Goal: Task Accomplishment & Management: Complete application form

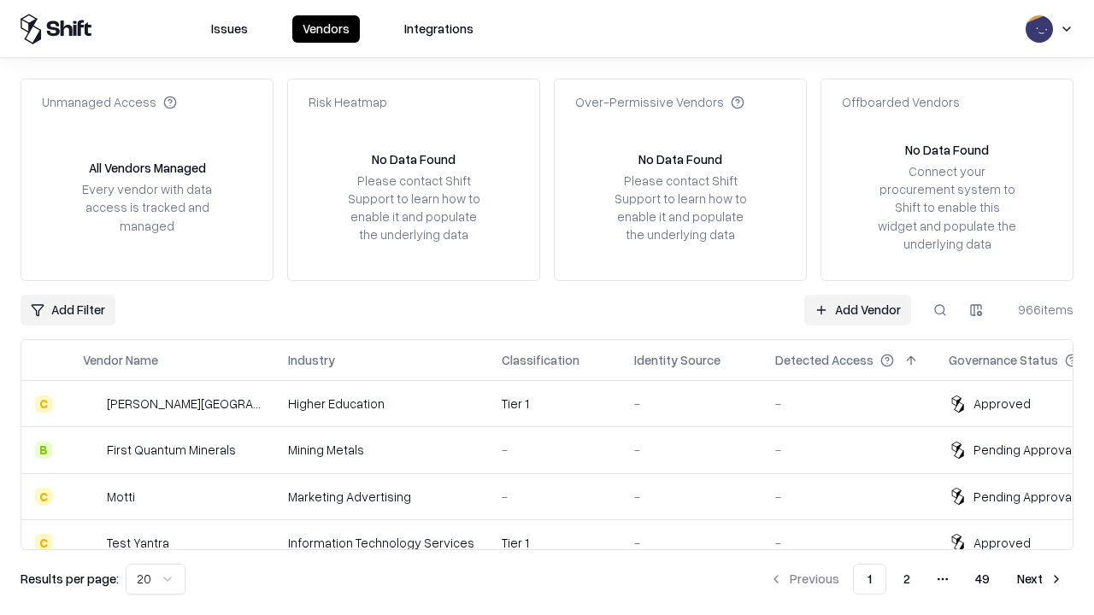
click at [857, 309] on link "Add Vendor" at bounding box center [857, 310] width 107 height 31
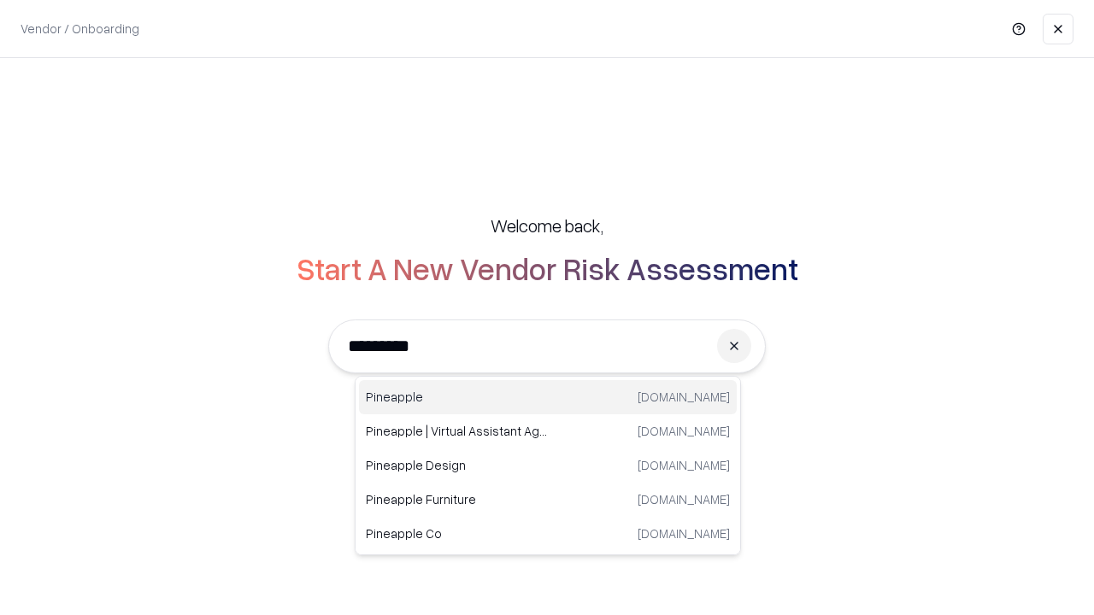
click at [548, 397] on div "Pineapple pineappleenergy.com" at bounding box center [548, 397] width 378 height 34
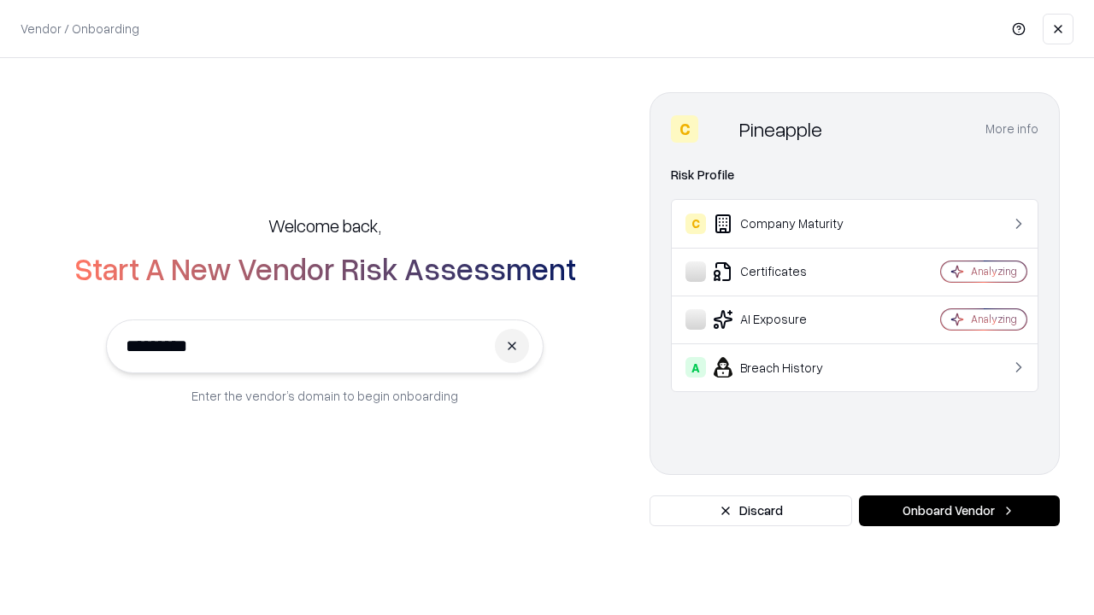
type input "*********"
click at [959, 511] on button "Onboard Vendor" at bounding box center [959, 511] width 201 height 31
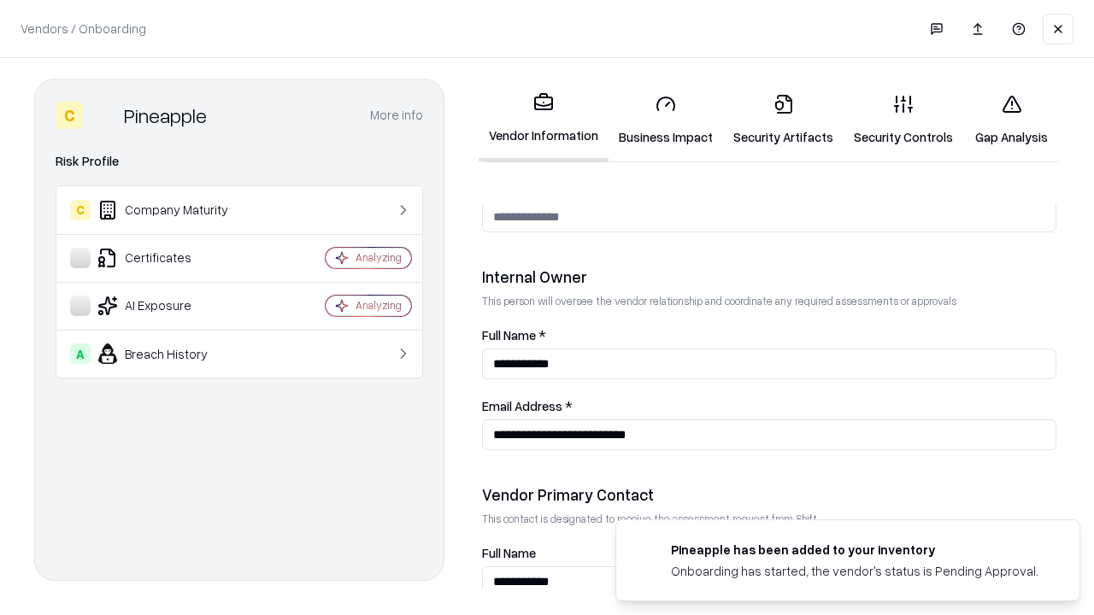
scroll to position [885, 0]
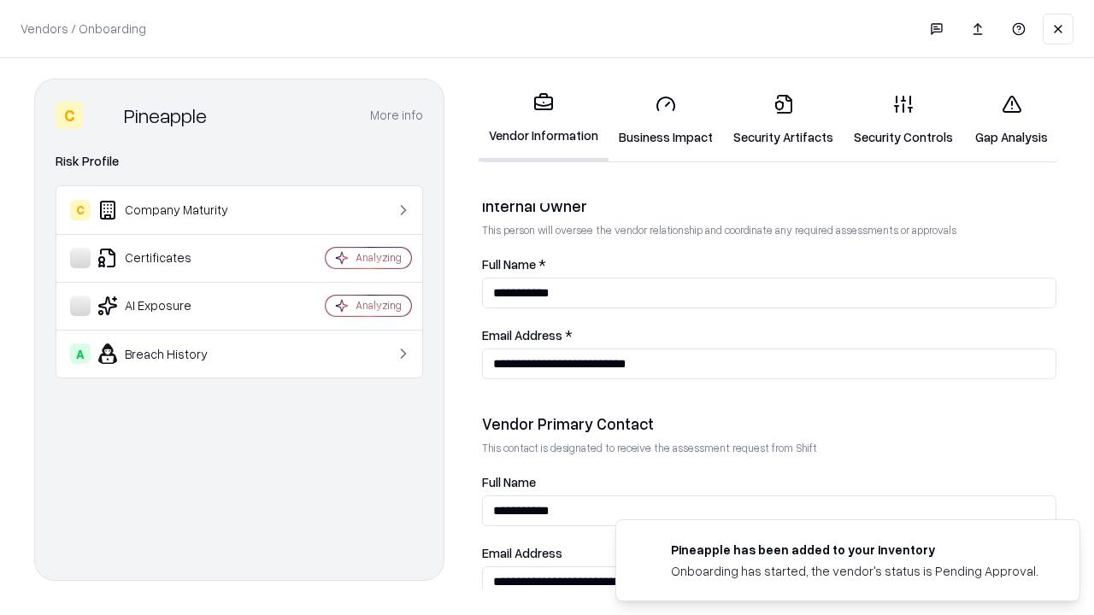
click at [666, 120] on link "Business Impact" at bounding box center [665, 119] width 115 height 79
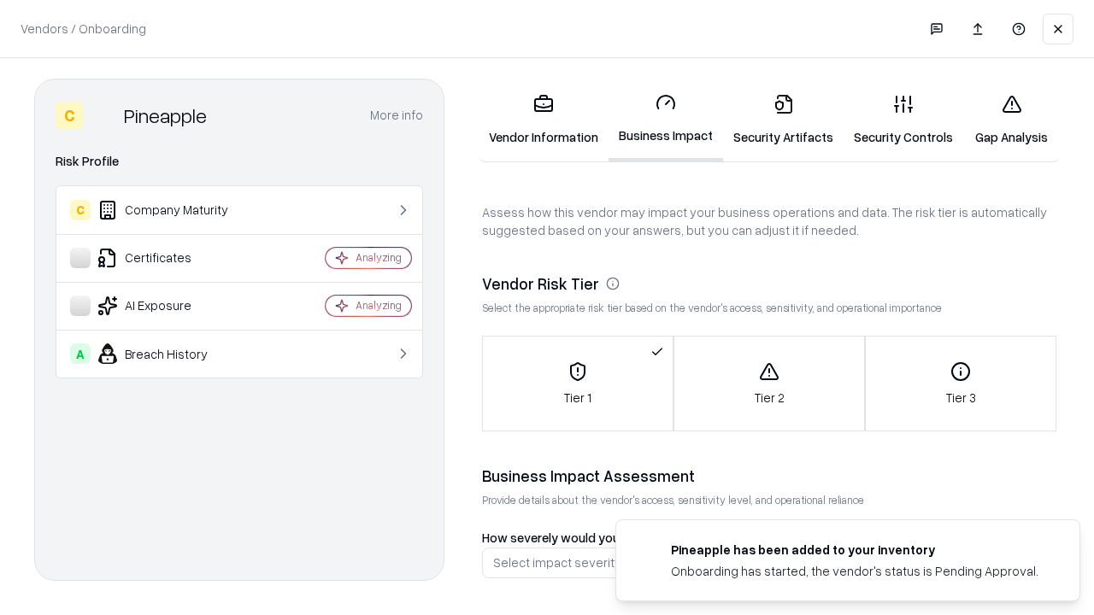
click at [783, 120] on link "Security Artifacts" at bounding box center [783, 119] width 120 height 79
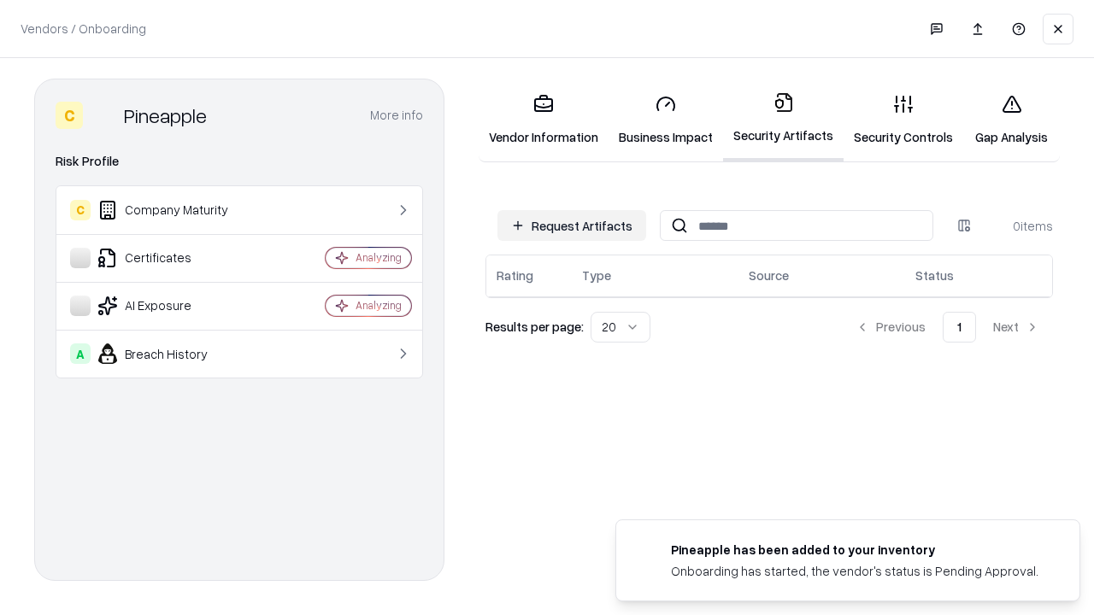
click at [572, 226] on button "Request Artifacts" at bounding box center [571, 225] width 149 height 31
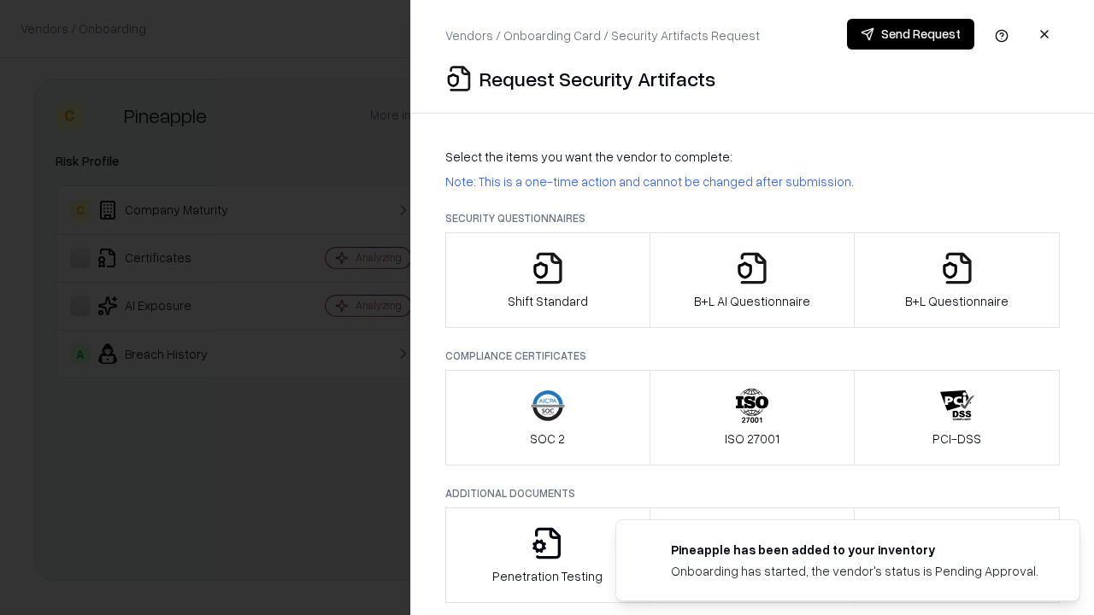
click at [547, 280] on icon "button" at bounding box center [548, 268] width 34 height 34
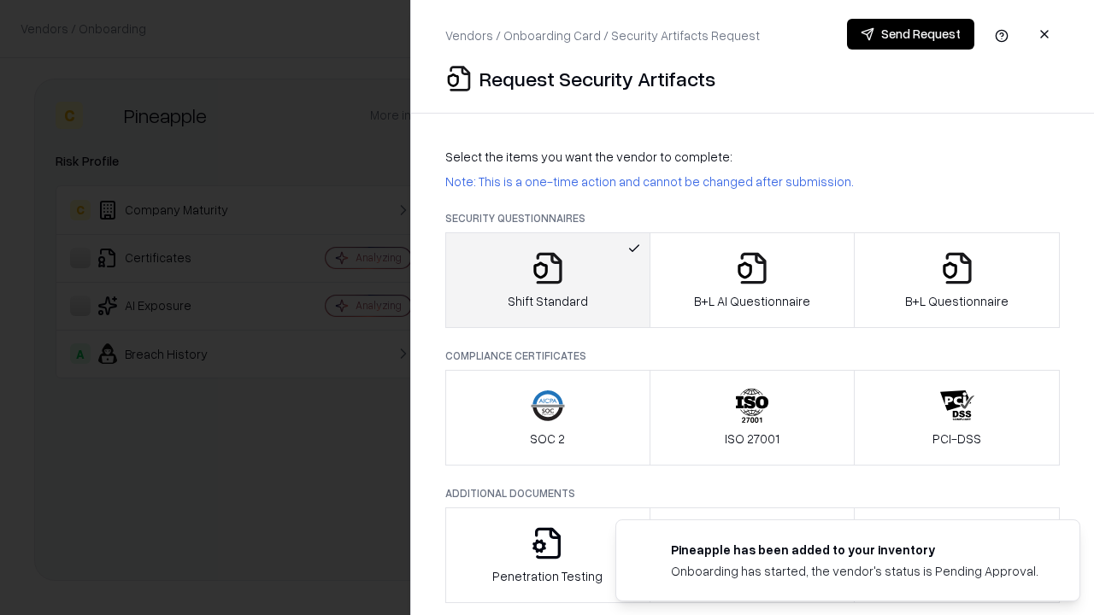
click at [910, 34] on button "Send Request" at bounding box center [910, 34] width 127 height 31
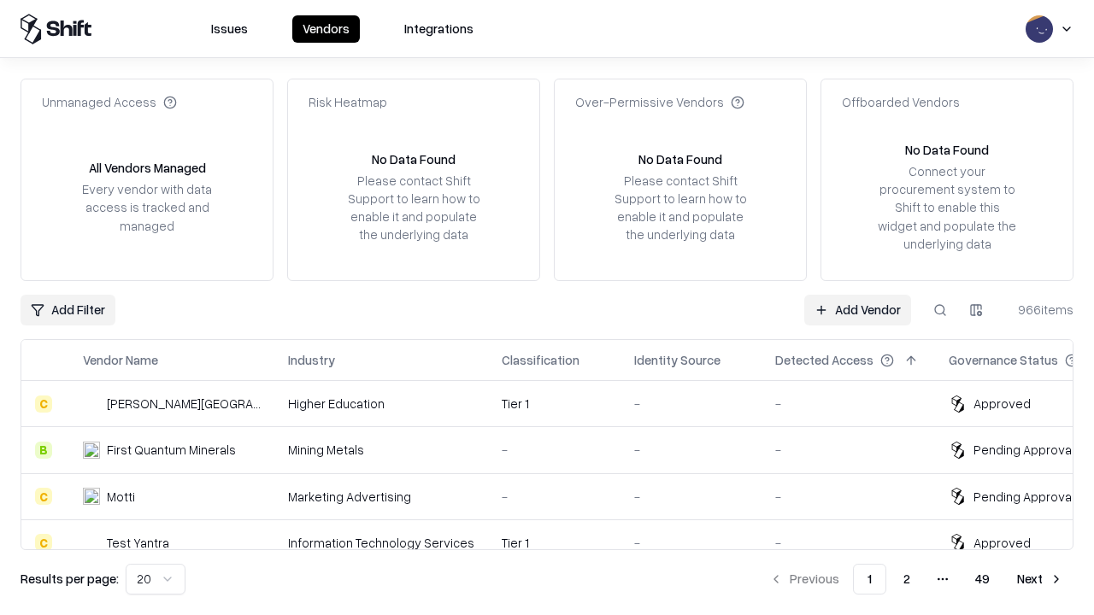
click at [940, 309] on button at bounding box center [940, 310] width 31 height 31
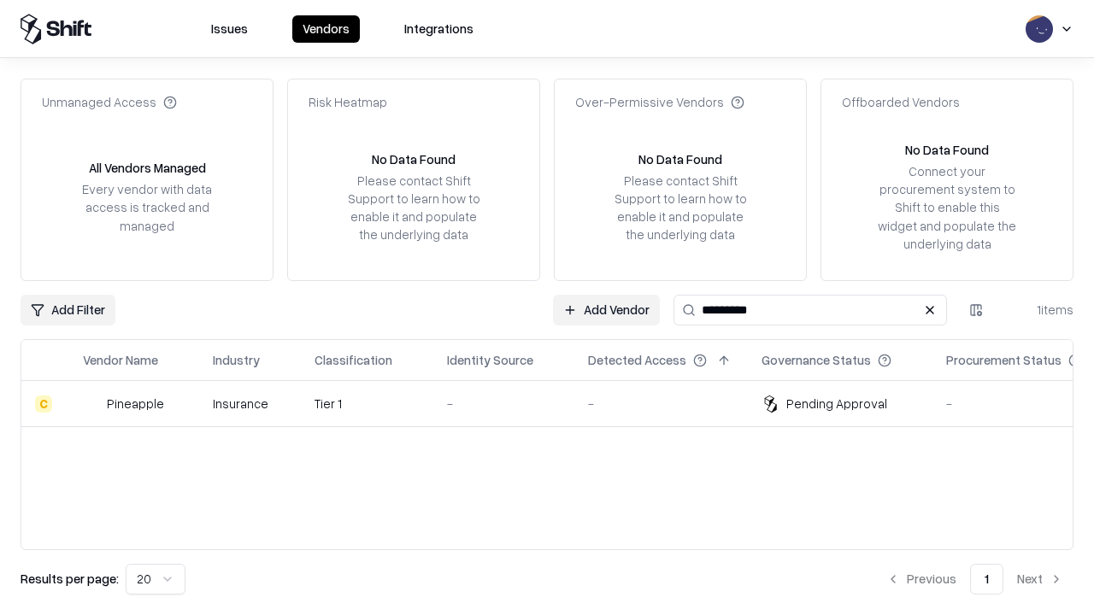
type input "*********"
click at [557, 403] on div "-" at bounding box center [504, 404] width 114 height 18
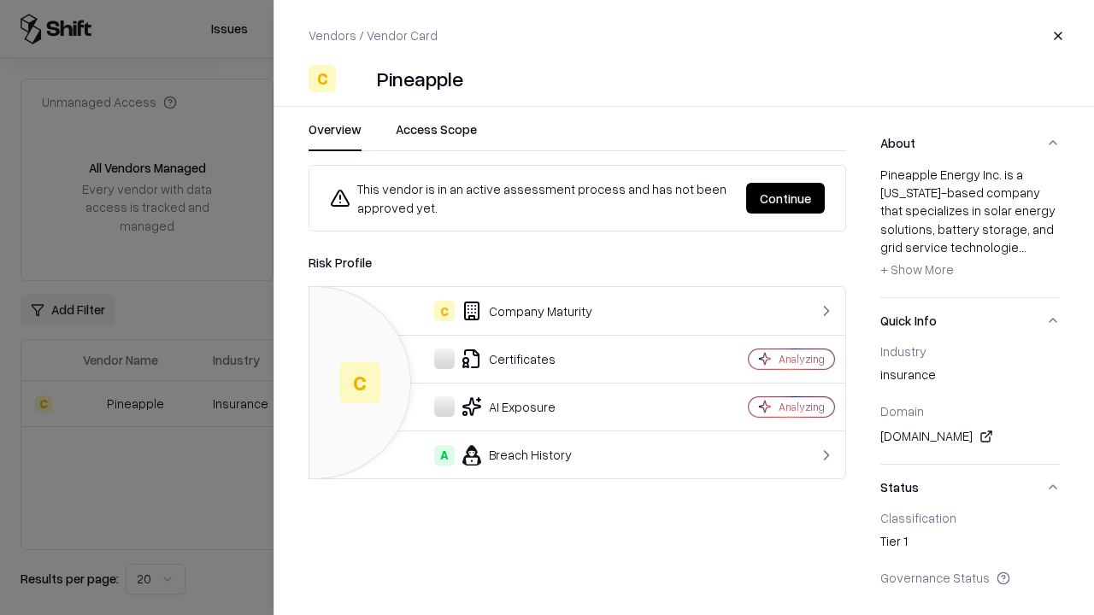
click at [785, 198] on button "Continue" at bounding box center [785, 198] width 79 height 31
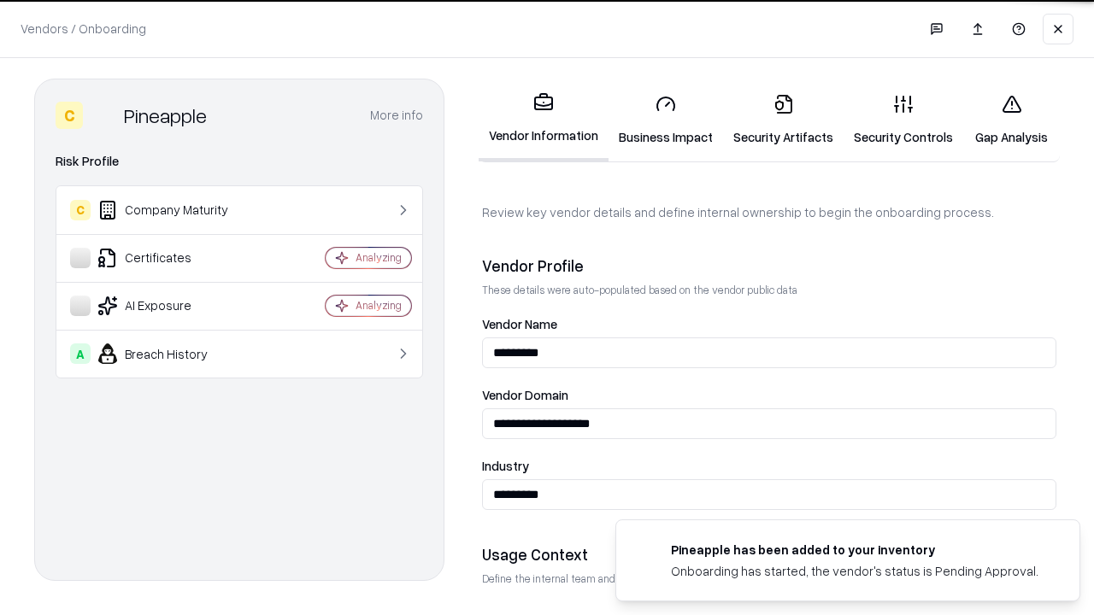
click at [783, 120] on link "Security Artifacts" at bounding box center [783, 119] width 120 height 79
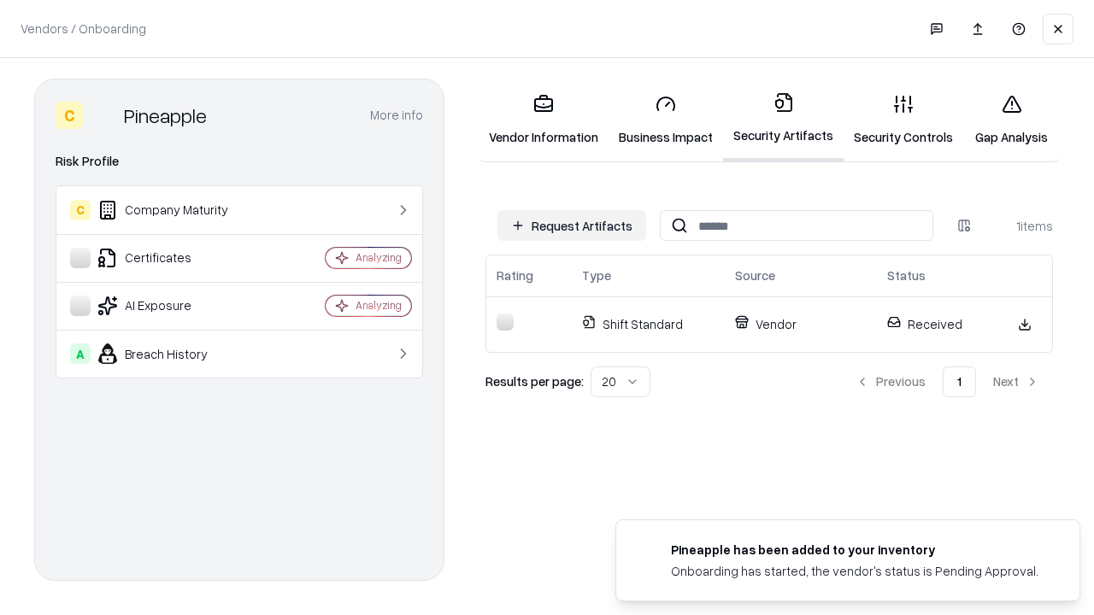
click at [903, 120] on link "Security Controls" at bounding box center [903, 119] width 120 height 79
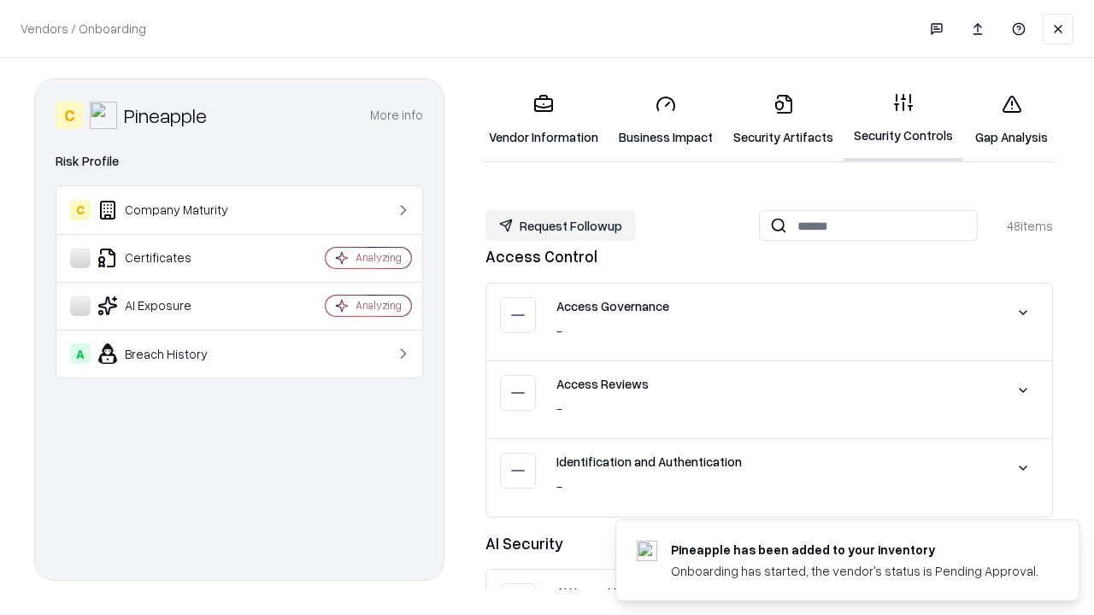
click at [561, 226] on button "Request Followup" at bounding box center [560, 225] width 150 height 31
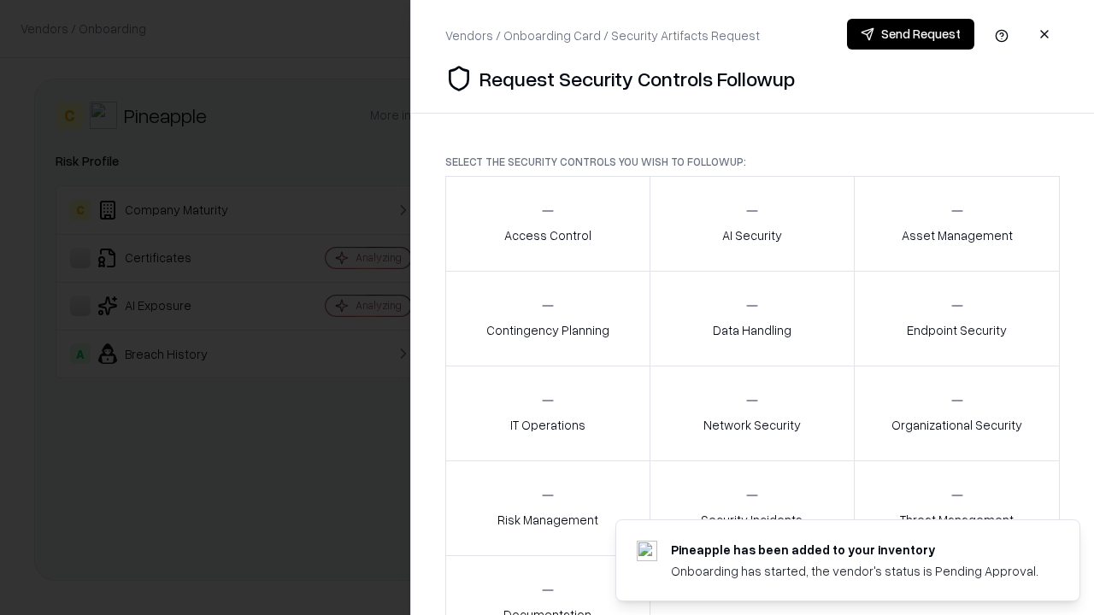
click at [547, 224] on div "Access Control" at bounding box center [547, 224] width 87 height 42
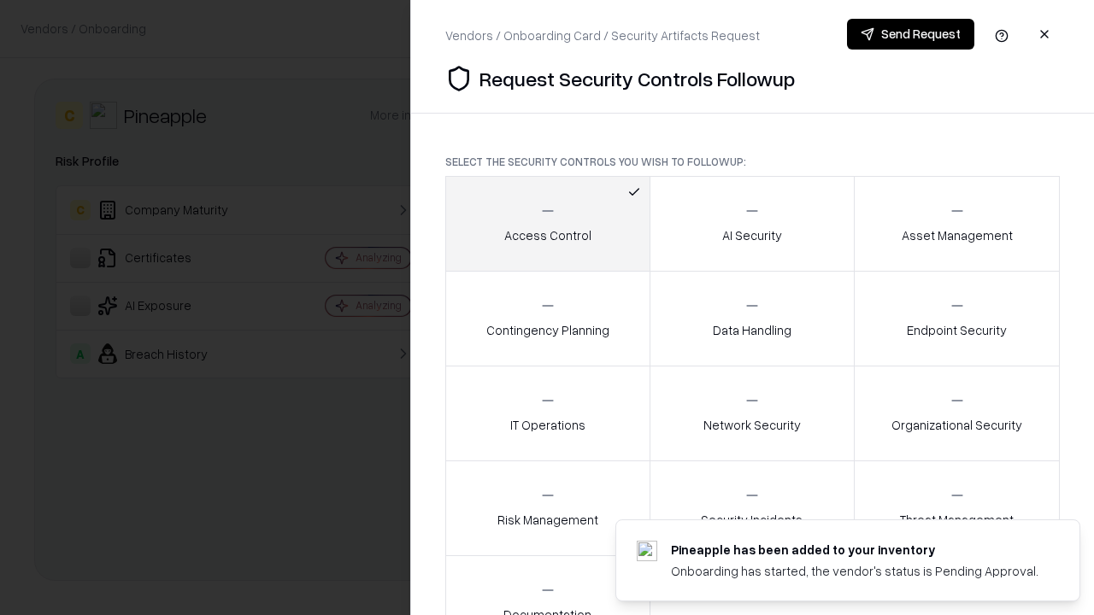
click at [910, 34] on button "Send Request" at bounding box center [910, 34] width 127 height 31
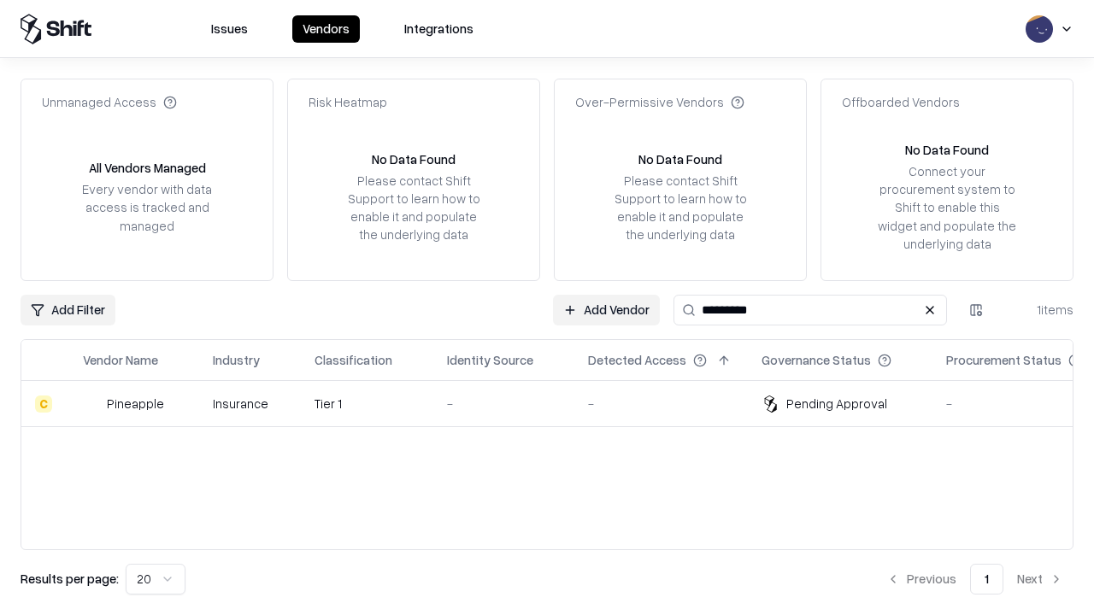
type input "*********"
click at [557, 403] on div "-" at bounding box center [504, 404] width 114 height 18
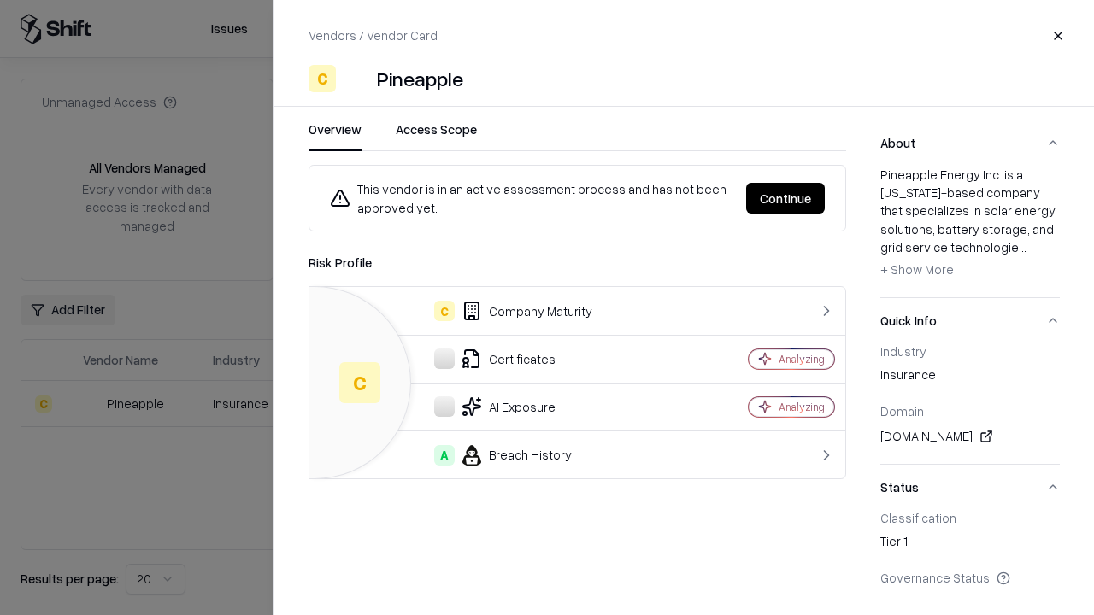
click at [785, 198] on button "Continue" at bounding box center [785, 198] width 79 height 31
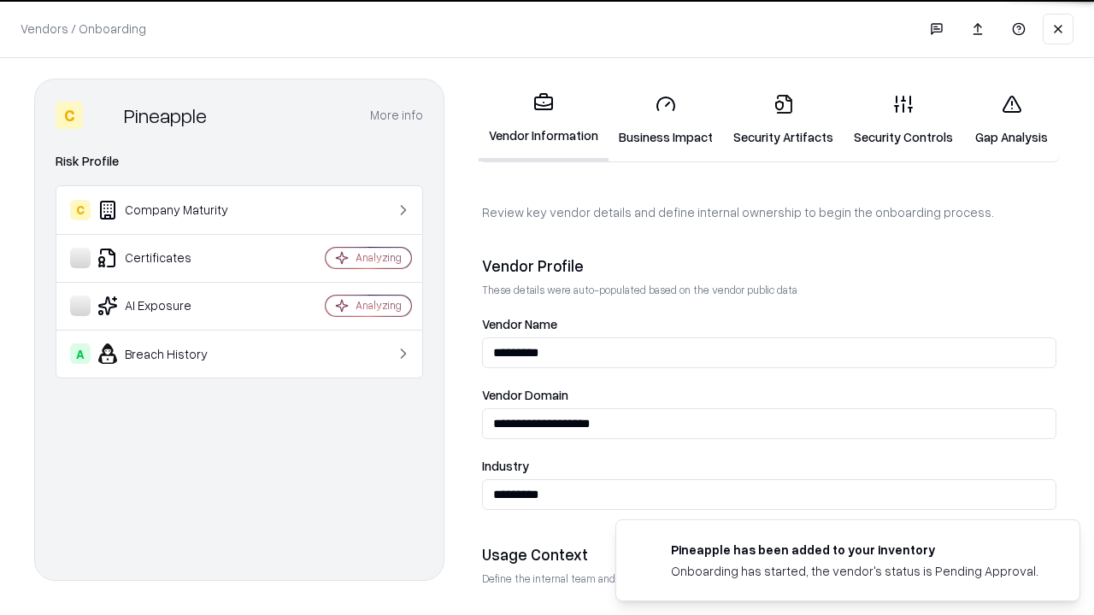
click at [1011, 120] on link "Gap Analysis" at bounding box center [1011, 119] width 97 height 79
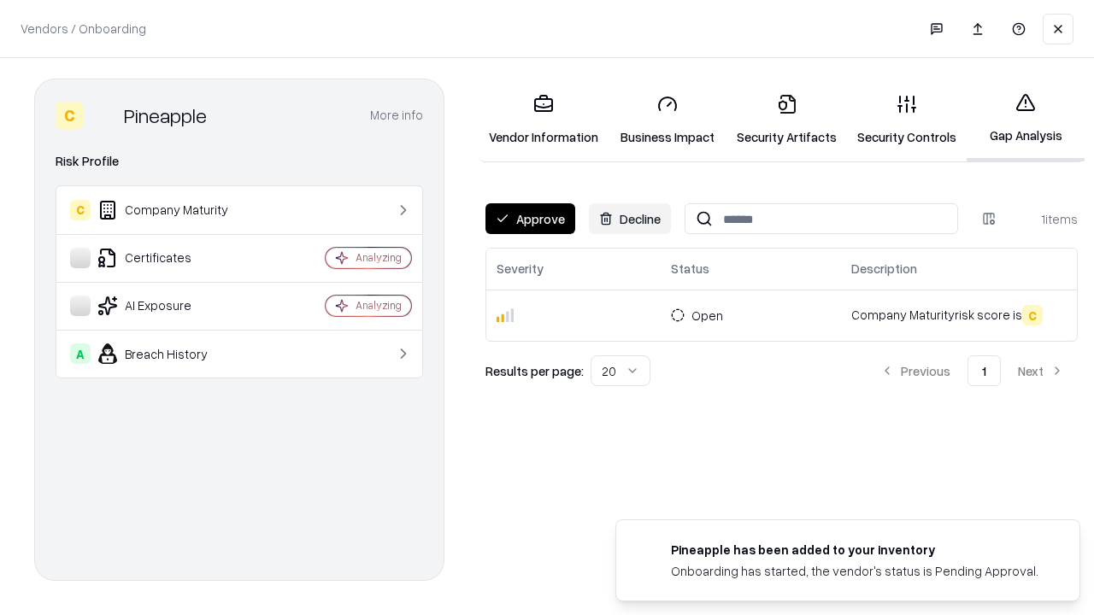
click at [530, 219] on button "Approve" at bounding box center [530, 218] width 90 height 31
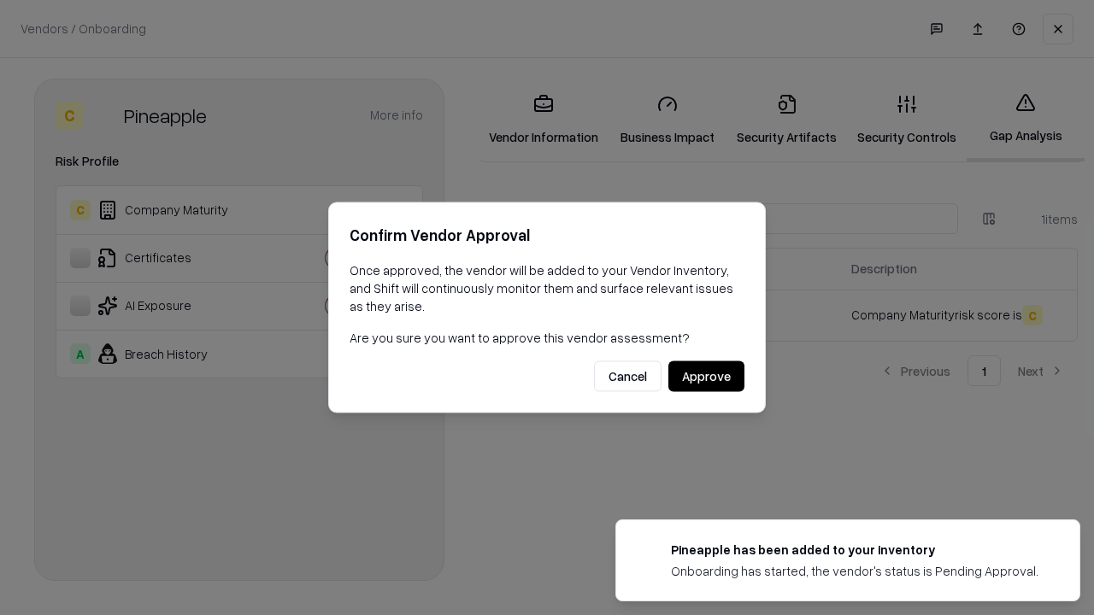
click at [706, 376] on button "Approve" at bounding box center [706, 376] width 76 height 31
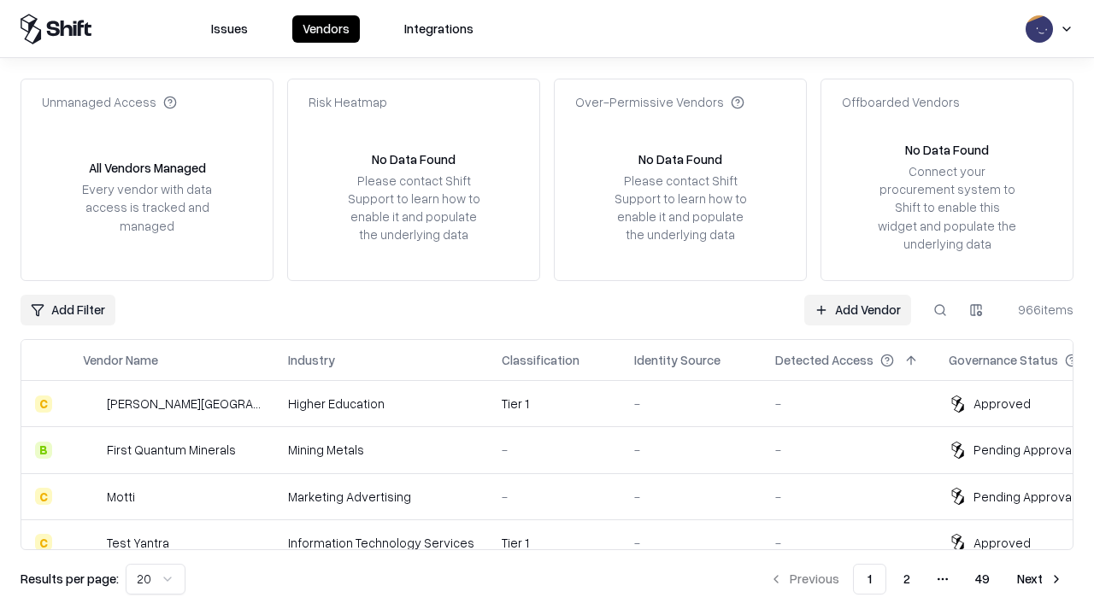
type input "*********"
click at [857, 309] on link "Add Vendor" at bounding box center [857, 310] width 107 height 31
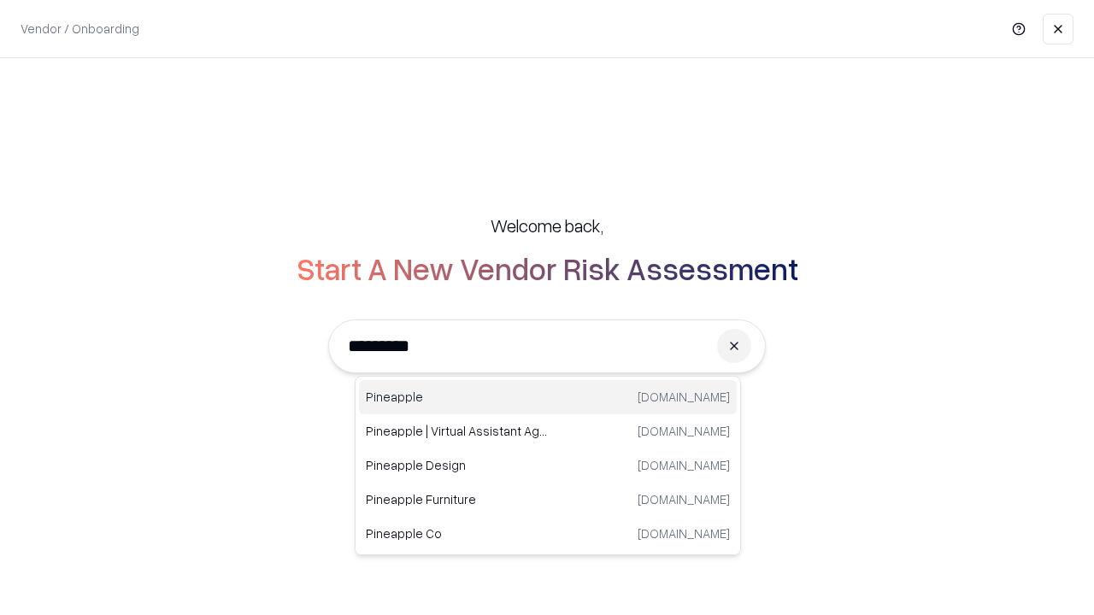
click at [548, 397] on div "Pineapple pineappleenergy.com" at bounding box center [548, 397] width 378 height 34
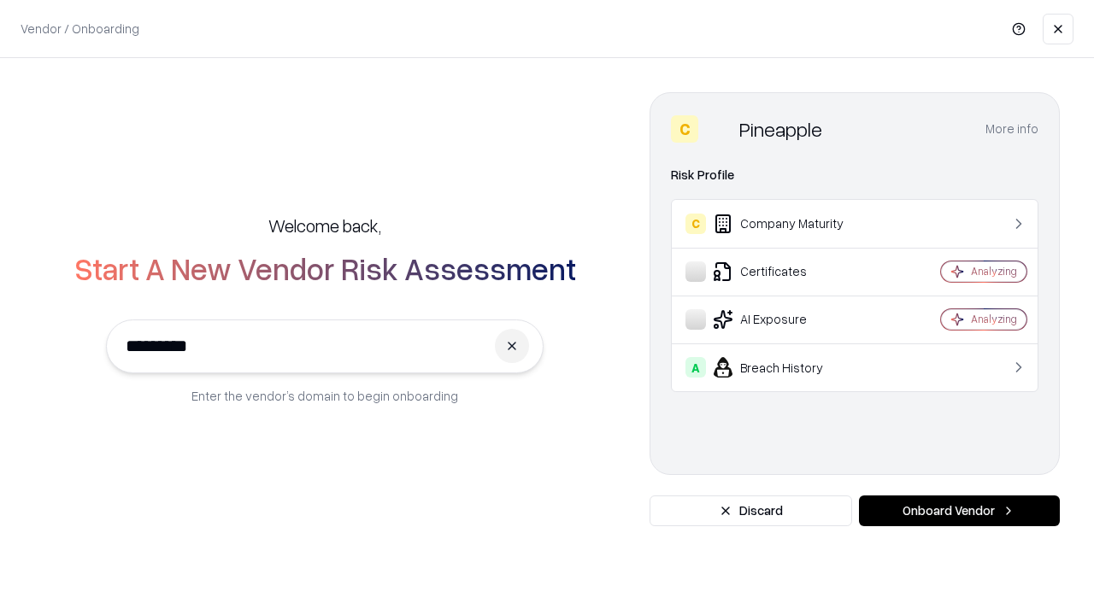
type input "*********"
click at [959, 511] on button "Onboard Vendor" at bounding box center [959, 511] width 201 height 31
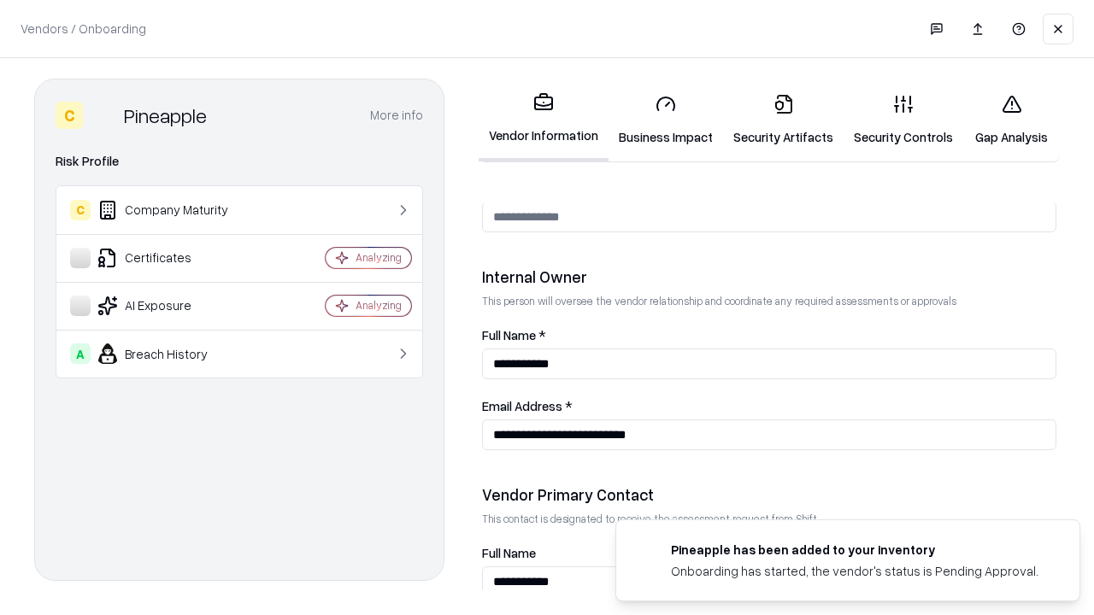
scroll to position [885, 0]
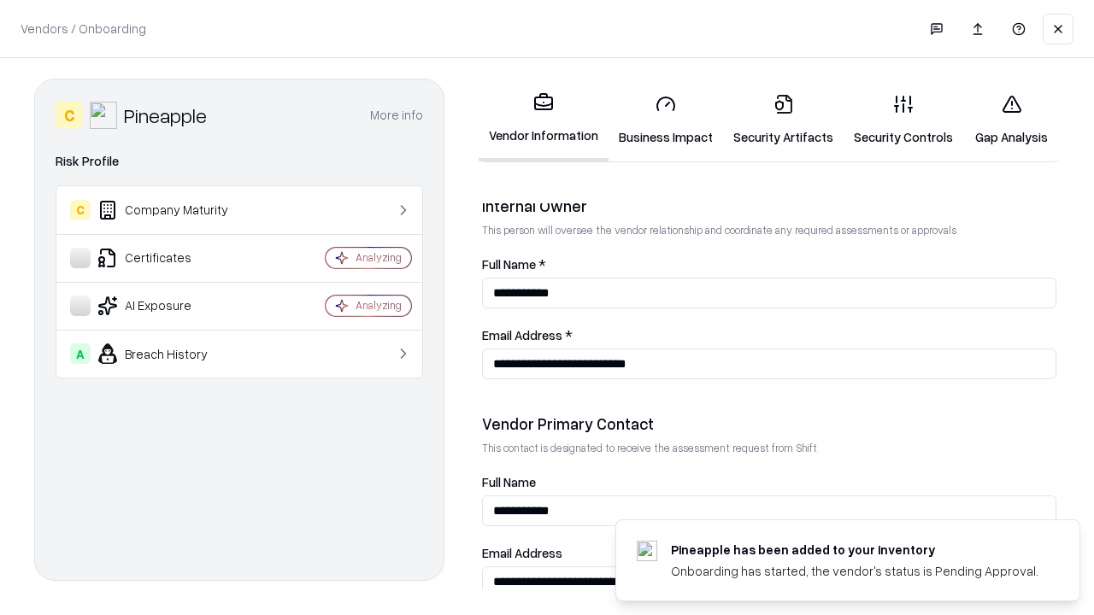
click at [1011, 120] on link "Gap Analysis" at bounding box center [1011, 119] width 97 height 79
